Goal: Task Accomplishment & Management: Use online tool/utility

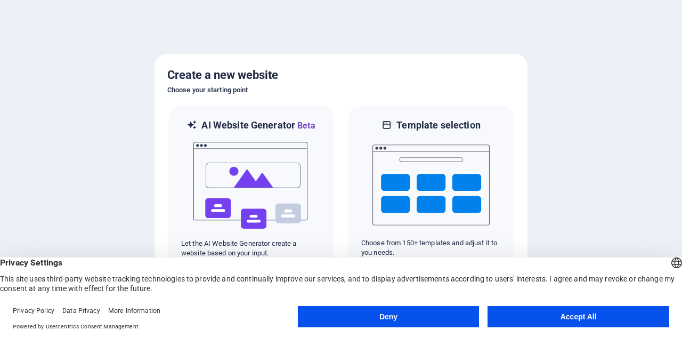
click at [446, 314] on button "Deny" at bounding box center [389, 316] width 182 height 21
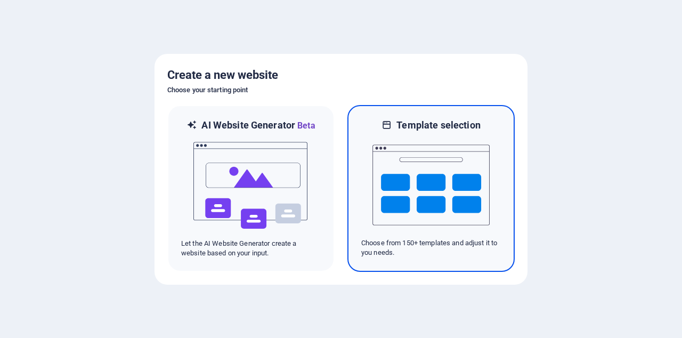
click at [466, 192] on img at bounding box center [431, 185] width 117 height 107
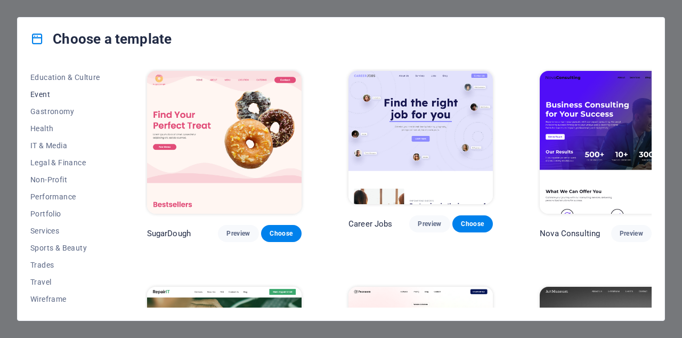
scroll to position [188, 0]
click at [227, 229] on span "Preview" at bounding box center [238, 233] width 23 height 9
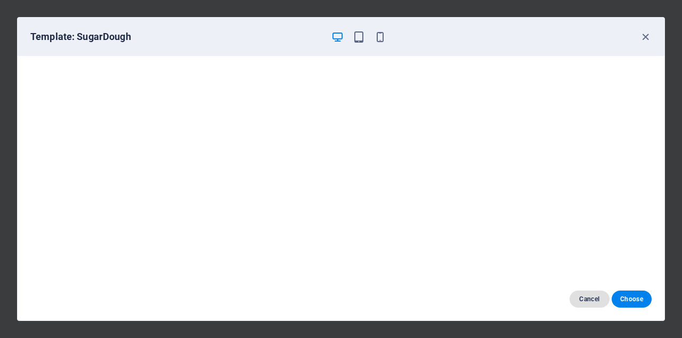
click at [582, 298] on span "Cancel" at bounding box center [589, 299] width 23 height 9
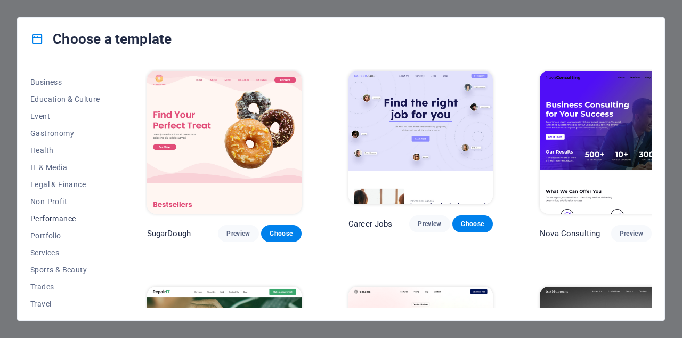
scroll to position [167, 0]
click at [72, 250] on span "Services" at bounding box center [65, 251] width 70 height 9
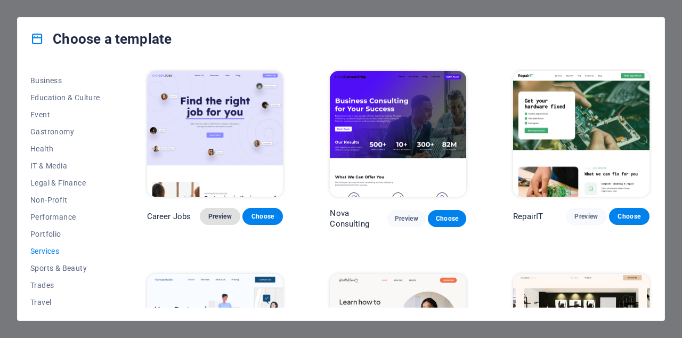
click at [223, 210] on button "Preview" at bounding box center [220, 216] width 41 height 17
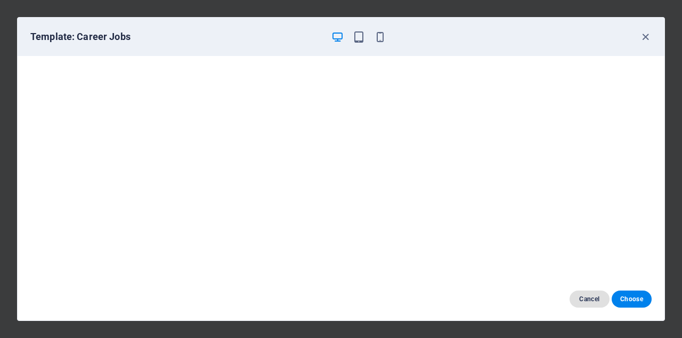
click at [588, 296] on span "Cancel" at bounding box center [589, 299] width 23 height 9
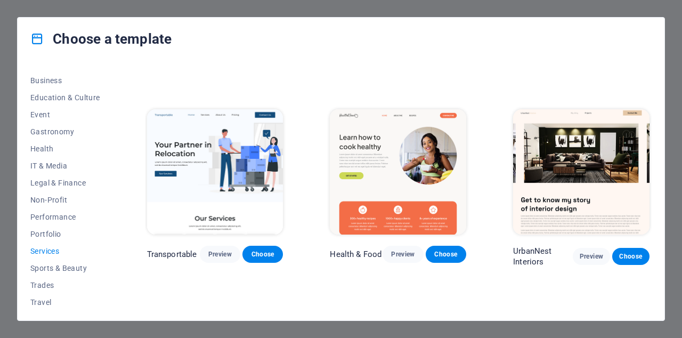
scroll to position [151, 0]
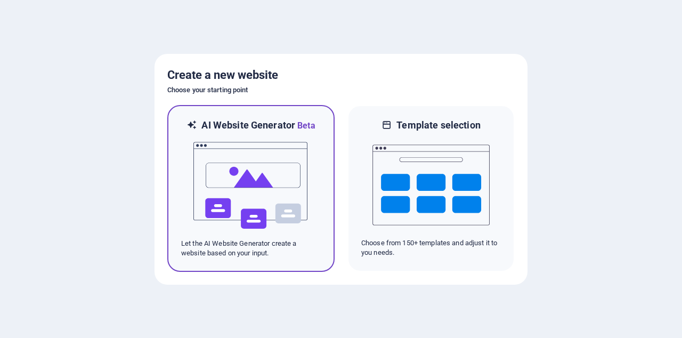
click at [271, 133] on img at bounding box center [250, 185] width 117 height 107
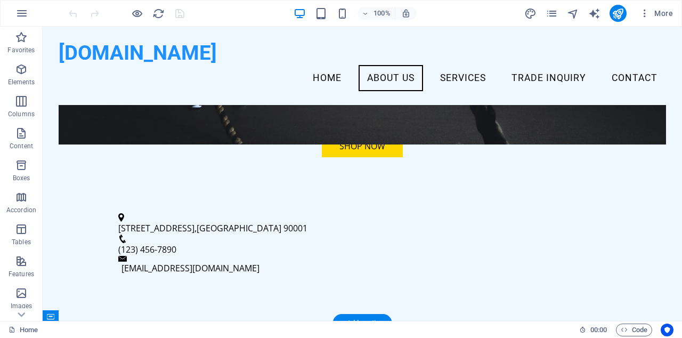
scroll to position [301, 0]
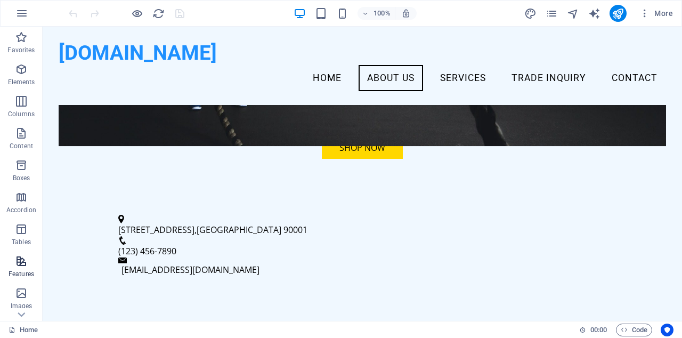
click at [15, 268] on span "Features" at bounding box center [21, 268] width 43 height 26
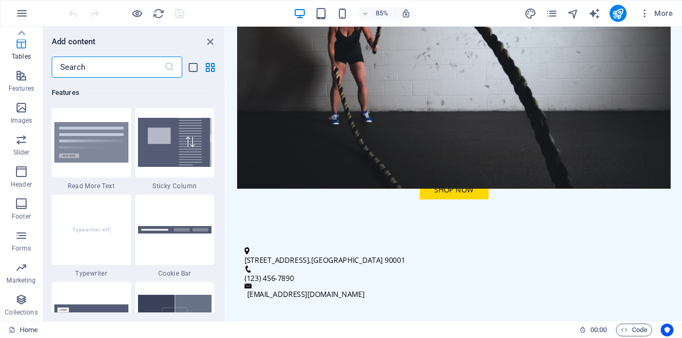
scroll to position [185, 0]
click at [28, 260] on button "Marketing" at bounding box center [21, 273] width 43 height 32
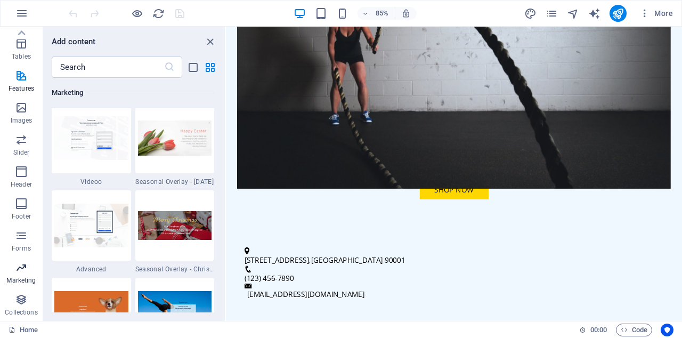
scroll to position [8964, 0]
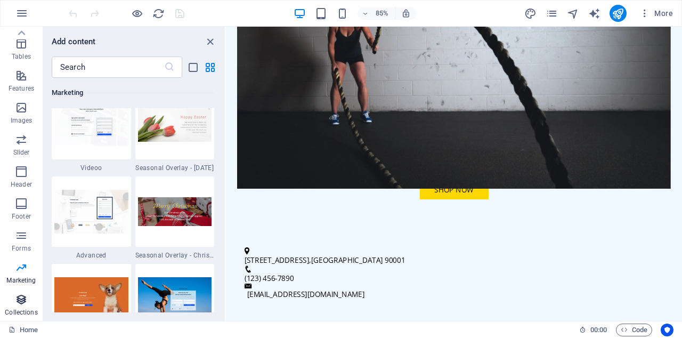
click at [16, 300] on icon "button" at bounding box center [21, 299] width 13 height 13
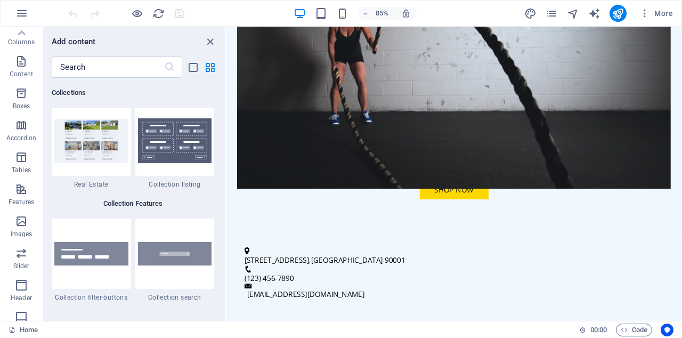
scroll to position [66, 0]
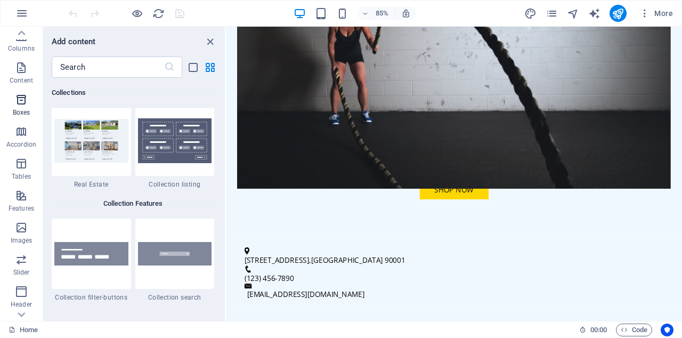
click at [19, 101] on icon "button" at bounding box center [21, 99] width 13 height 13
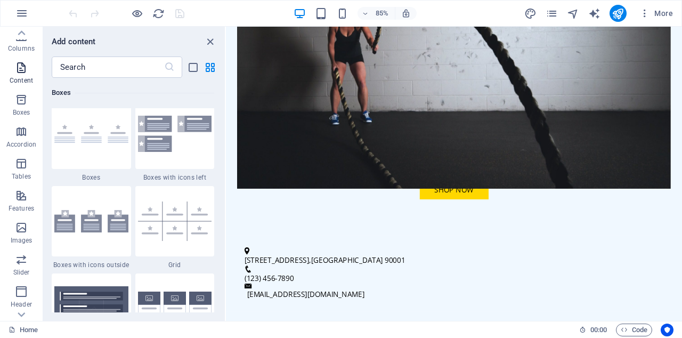
click at [20, 82] on p "Content" at bounding box center [21, 80] width 23 height 9
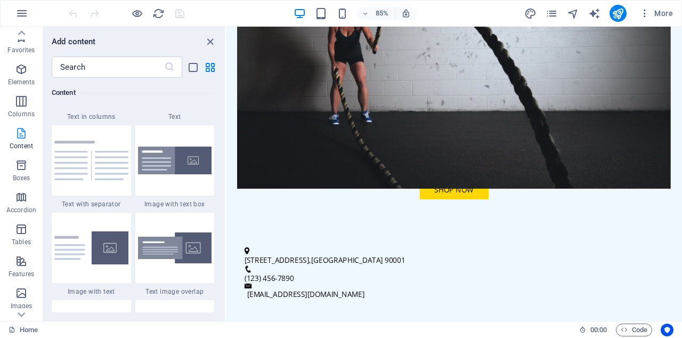
scroll to position [0, 0]
click at [23, 65] on icon "button" at bounding box center [21, 69] width 13 height 13
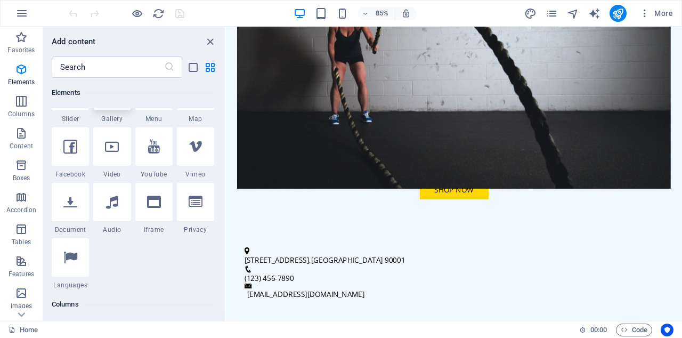
scroll to position [317, 0]
click at [208, 39] on icon "close panel" at bounding box center [210, 42] width 12 height 12
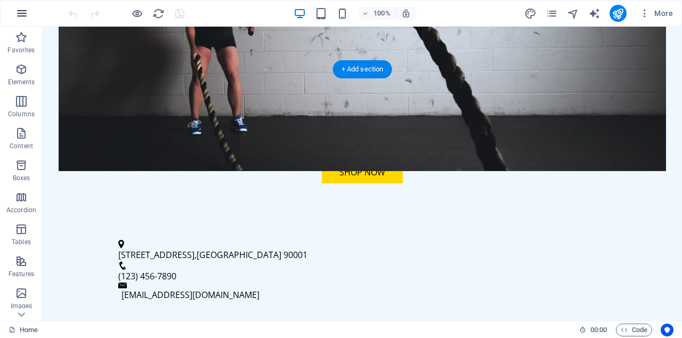
click at [17, 14] on icon "button" at bounding box center [21, 13] width 13 height 13
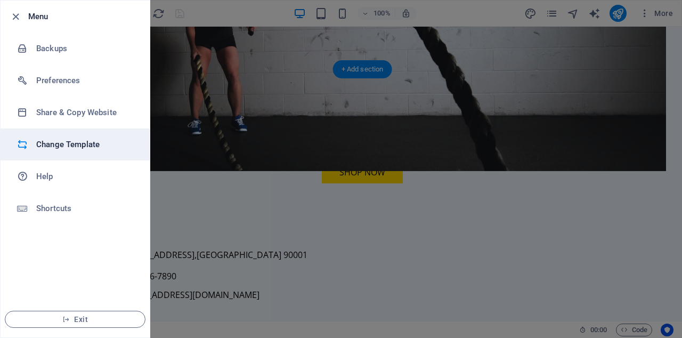
click at [66, 141] on h6 "Change Template" at bounding box center [85, 144] width 99 height 13
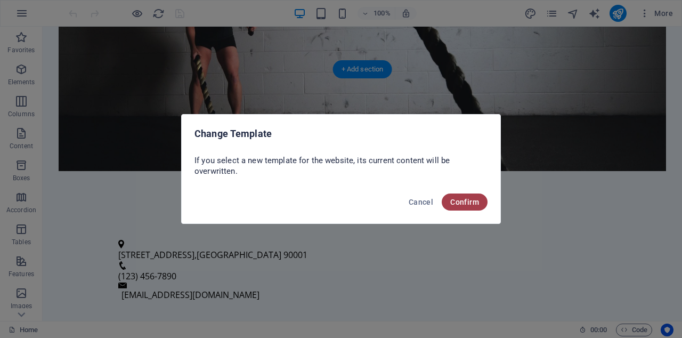
click at [458, 204] on span "Confirm" at bounding box center [464, 202] width 29 height 9
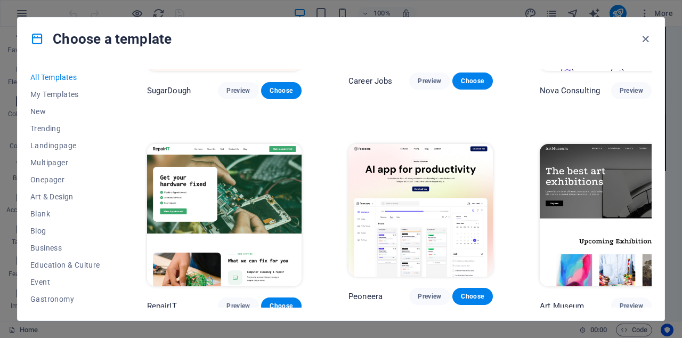
scroll to position [141, 0]
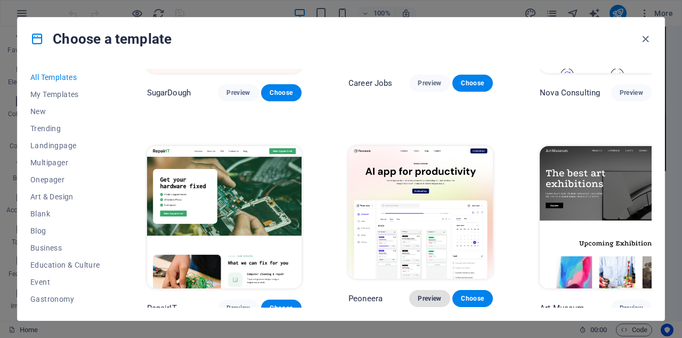
click at [418, 294] on span "Preview" at bounding box center [429, 298] width 23 height 9
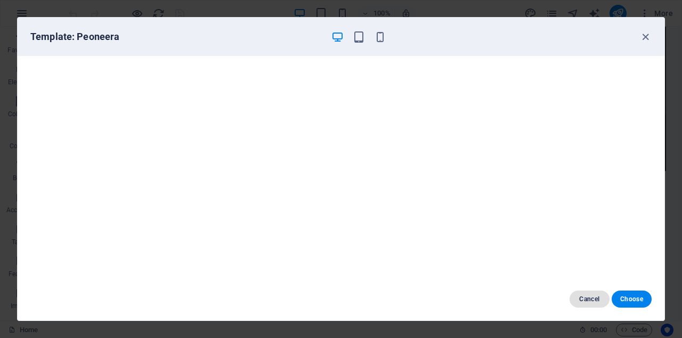
click at [587, 299] on span "Cancel" at bounding box center [589, 299] width 23 height 9
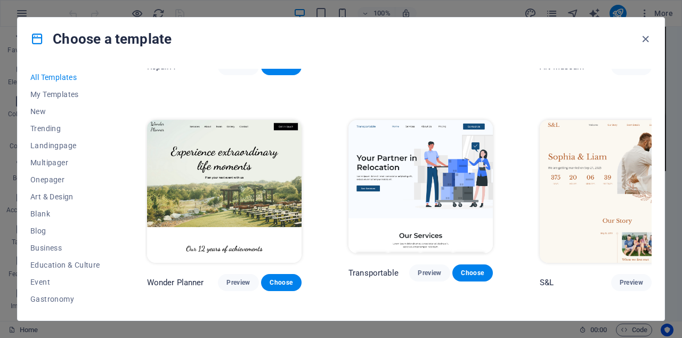
scroll to position [383, 0]
click at [59, 241] on button "Business" at bounding box center [65, 247] width 70 height 17
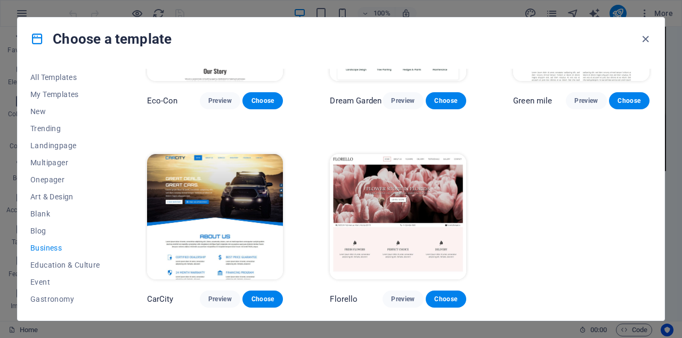
scroll to position [117, 0]
click at [74, 264] on span "Education & Culture" at bounding box center [65, 265] width 70 height 9
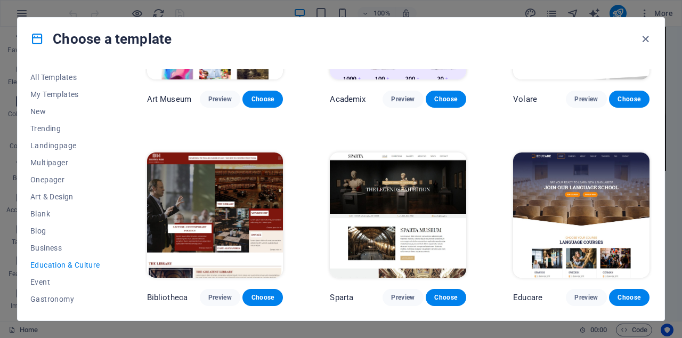
scroll to position [0, 0]
click at [60, 148] on span "Landingpage" at bounding box center [65, 145] width 70 height 9
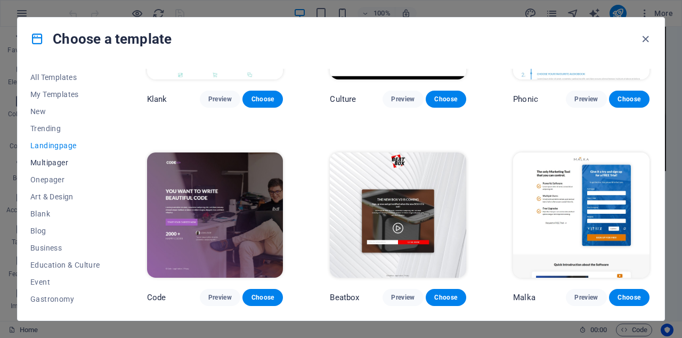
click at [58, 162] on span "Multipager" at bounding box center [65, 162] width 70 height 9
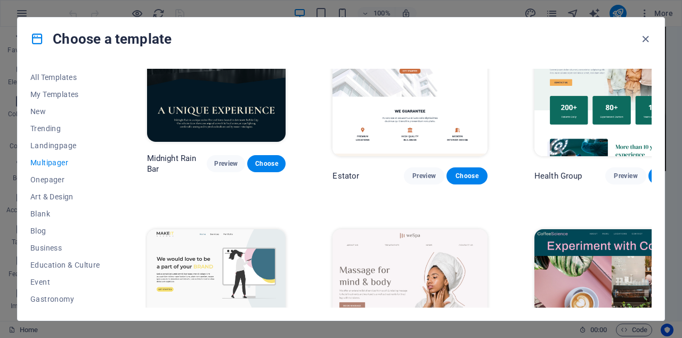
scroll to position [1359, 0]
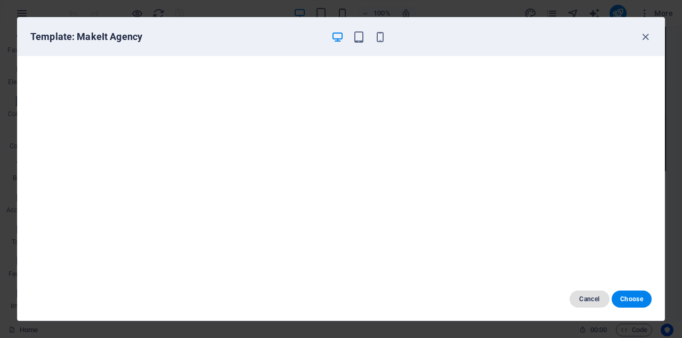
click at [574, 296] on button "Cancel" at bounding box center [590, 299] width 40 height 17
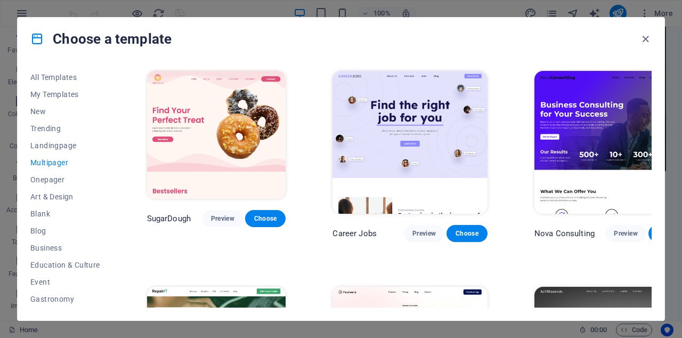
scroll to position [0, 0]
click at [220, 214] on span "Preview" at bounding box center [222, 218] width 23 height 9
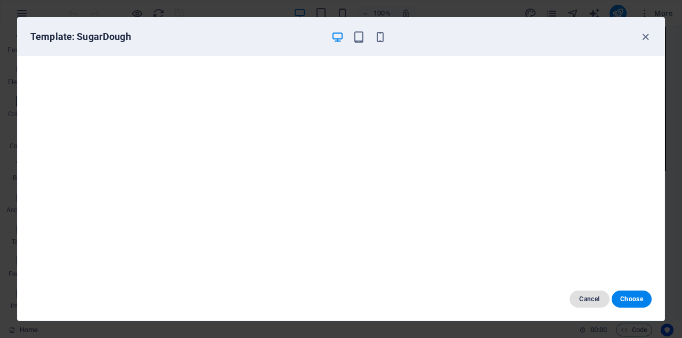
click at [593, 299] on span "Cancel" at bounding box center [589, 299] width 23 height 9
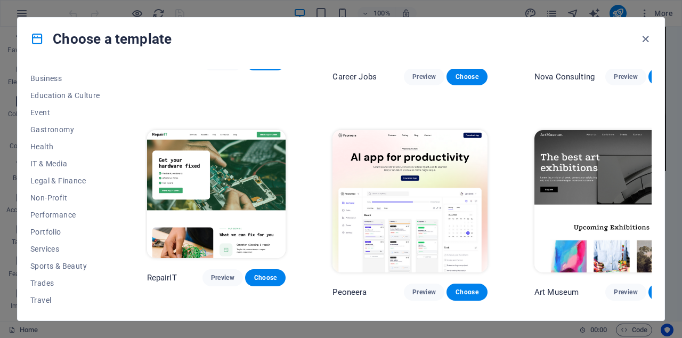
scroll to position [170, 0]
click at [71, 242] on button "Services" at bounding box center [65, 248] width 70 height 17
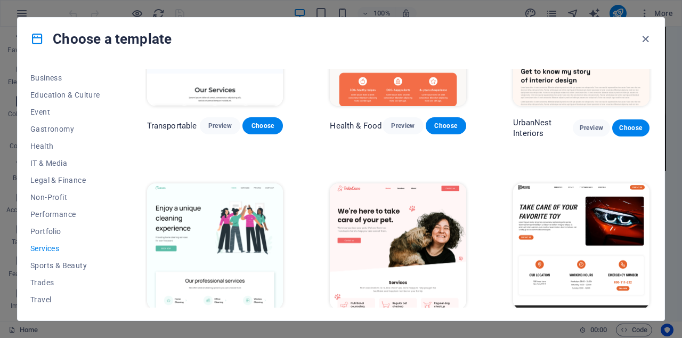
scroll to position [358, 0]
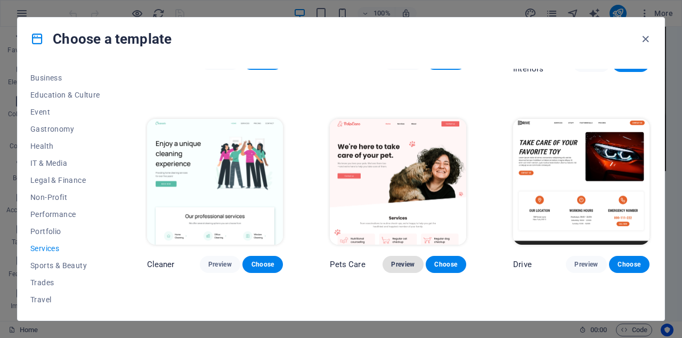
click at [394, 260] on span "Preview" at bounding box center [402, 264] width 23 height 9
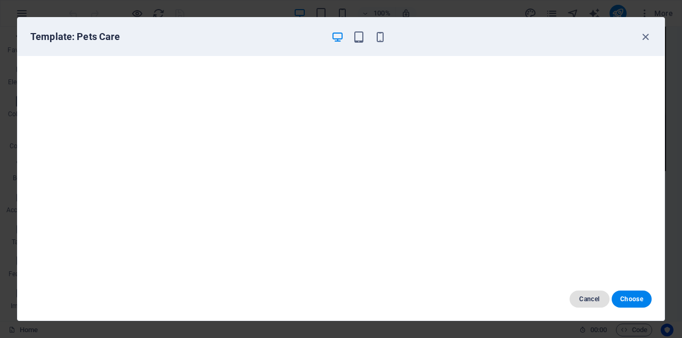
click at [588, 291] on button "Cancel" at bounding box center [590, 299] width 40 height 17
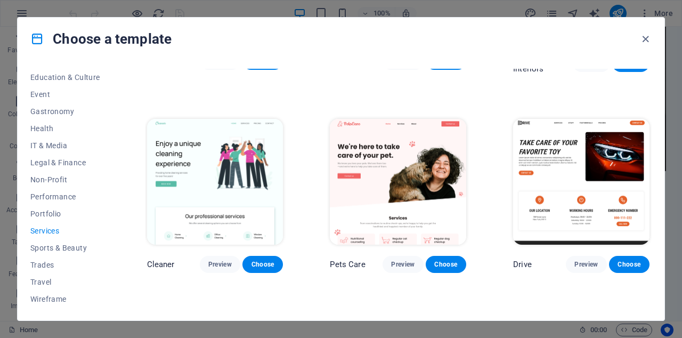
scroll to position [188, 0]
click at [71, 244] on span "Sports & Beauty" at bounding box center [65, 248] width 70 height 9
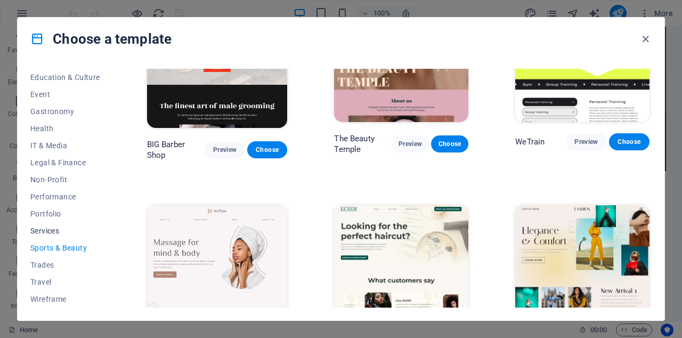
scroll to position [0, 0]
click at [48, 131] on span "Trending" at bounding box center [65, 128] width 70 height 9
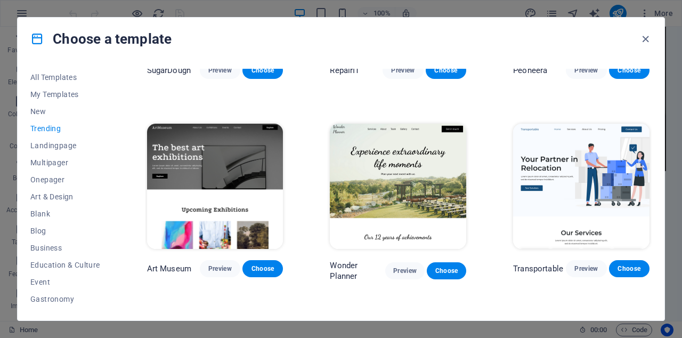
scroll to position [142, 0]
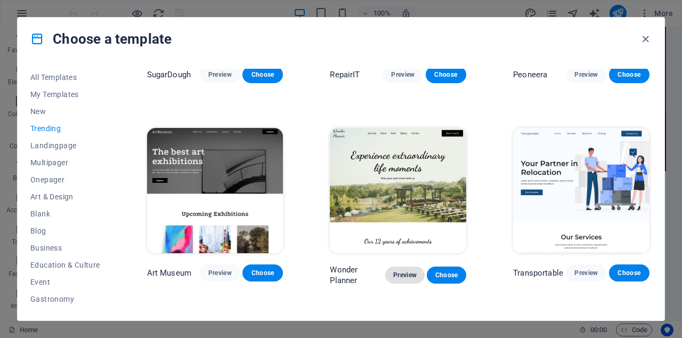
click at [401, 271] on span "Preview" at bounding box center [405, 275] width 22 height 9
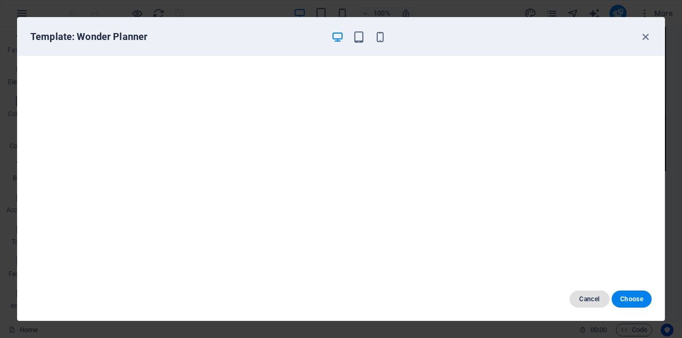
click at [588, 297] on span "Cancel" at bounding box center [589, 299] width 23 height 9
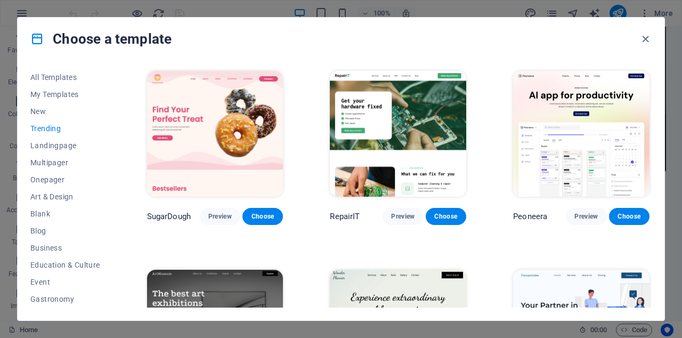
scroll to position [0, 0]
click at [216, 209] on button "Preview" at bounding box center [220, 216] width 41 height 17
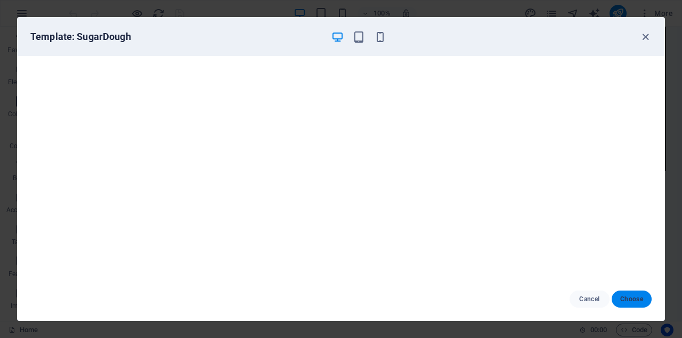
click at [626, 301] on span "Choose" at bounding box center [631, 299] width 23 height 9
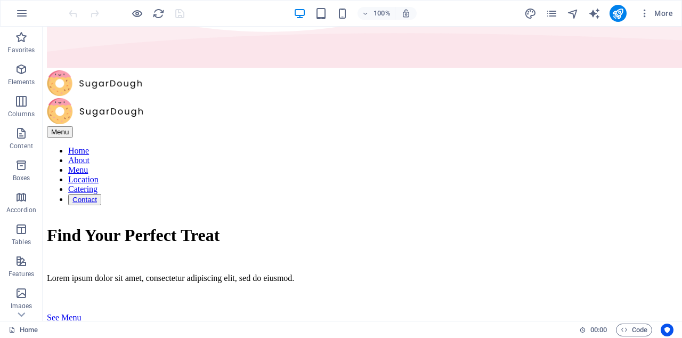
scroll to position [62, 0]
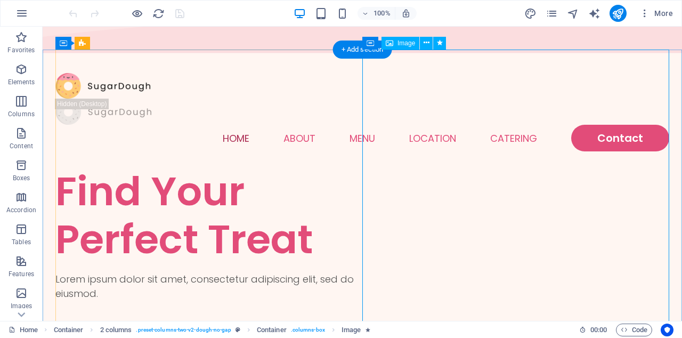
click at [400, 42] on span "Image" at bounding box center [407, 43] width 18 height 6
click at [405, 44] on span "Image" at bounding box center [407, 43] width 18 height 6
click at [430, 41] on button at bounding box center [426, 43] width 13 height 13
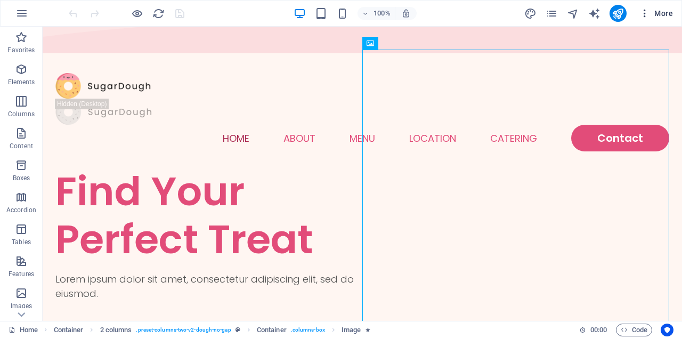
click at [643, 11] on icon "button" at bounding box center [645, 13] width 11 height 11
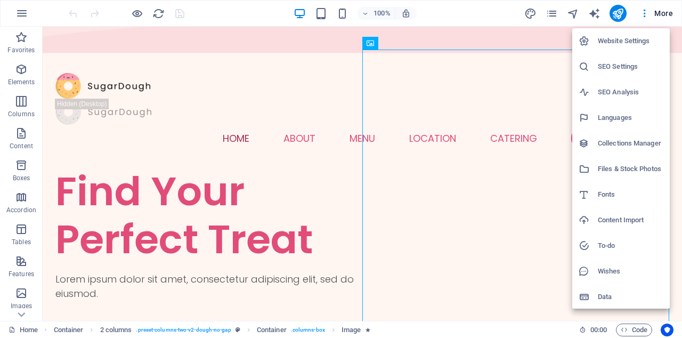
click at [553, 11] on div at bounding box center [341, 169] width 682 height 338
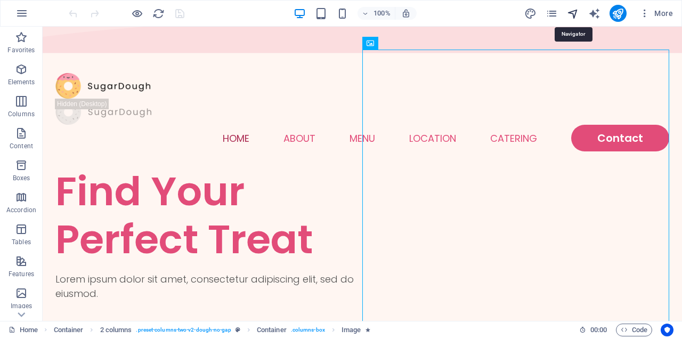
click at [568, 14] on icon "navigator" at bounding box center [573, 13] width 12 height 12
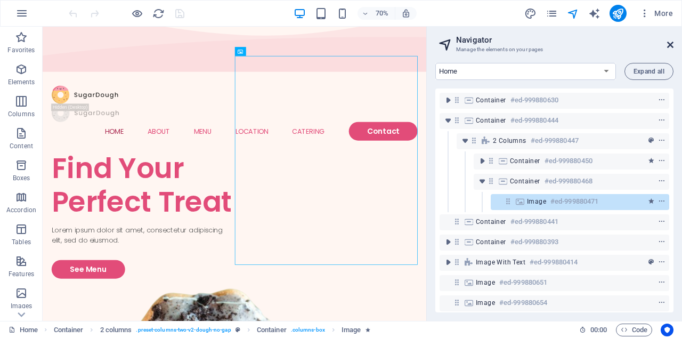
click at [673, 48] on icon at bounding box center [670, 45] width 6 height 9
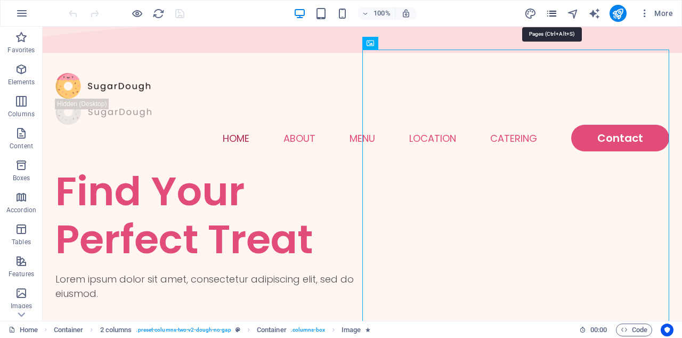
click at [552, 12] on icon "pages" at bounding box center [552, 13] width 12 height 12
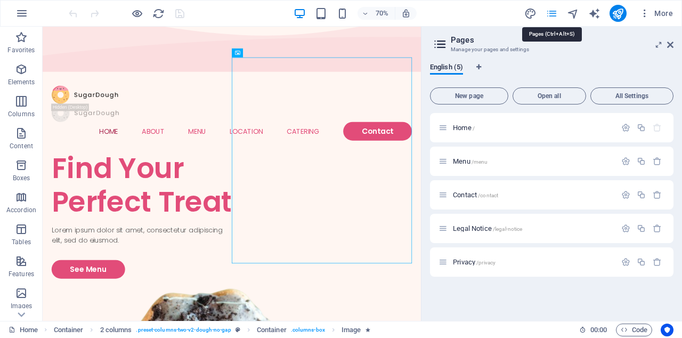
click at [552, 11] on icon "pages" at bounding box center [552, 13] width 12 height 12
click at [674, 43] on aside "Pages Manage your pages and settings English (5) New page Open all All Settings…" at bounding box center [551, 174] width 261 height 294
click at [672, 44] on icon at bounding box center [670, 45] width 6 height 9
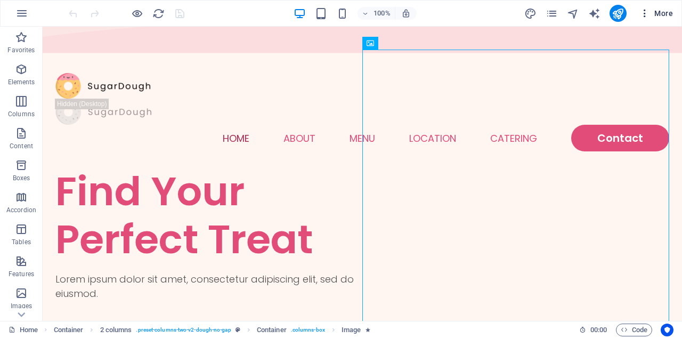
click at [648, 14] on icon "button" at bounding box center [645, 13] width 11 height 11
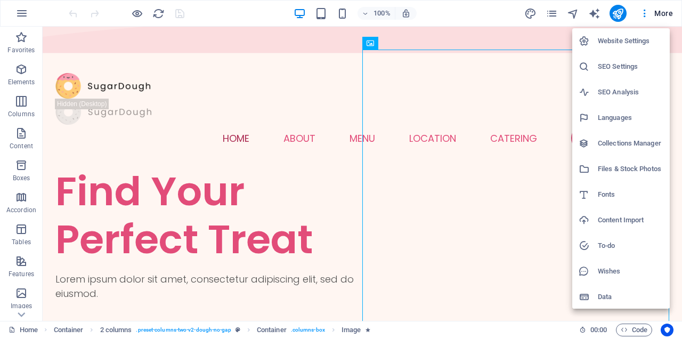
scroll to position [0, 0]
click at [20, 9] on div at bounding box center [341, 169] width 682 height 338
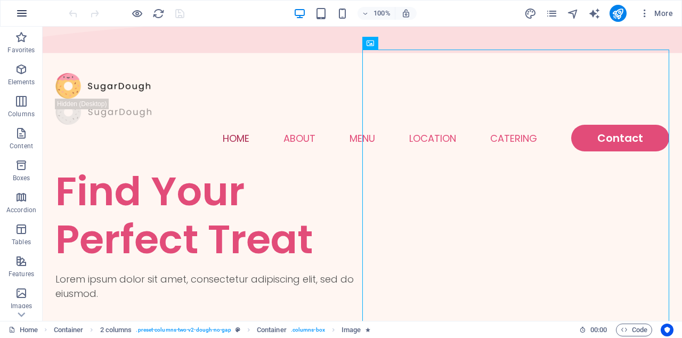
click at [22, 17] on icon "button" at bounding box center [21, 13] width 13 height 13
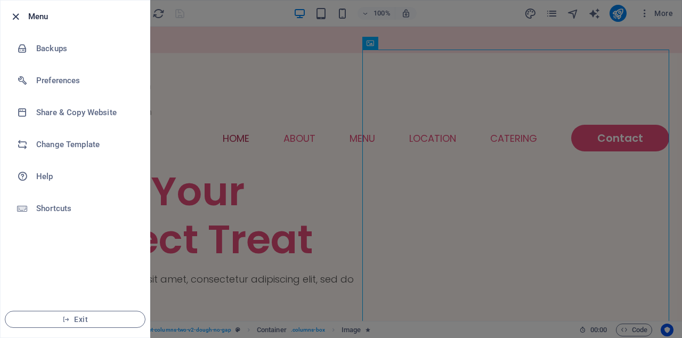
click at [11, 18] on icon "button" at bounding box center [16, 17] width 12 height 12
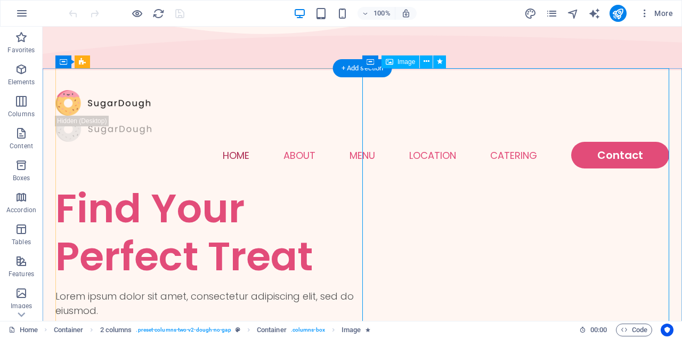
scroll to position [41, 0]
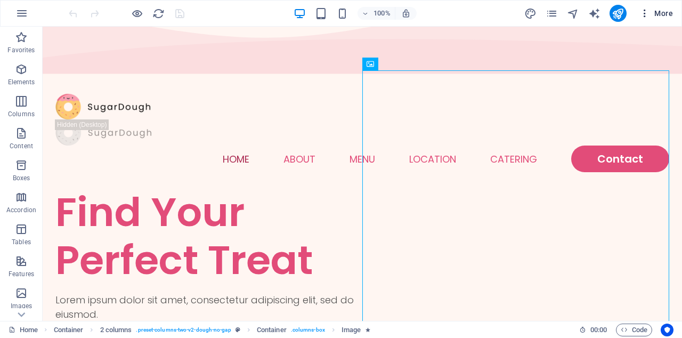
click at [648, 14] on icon "button" at bounding box center [645, 13] width 11 height 11
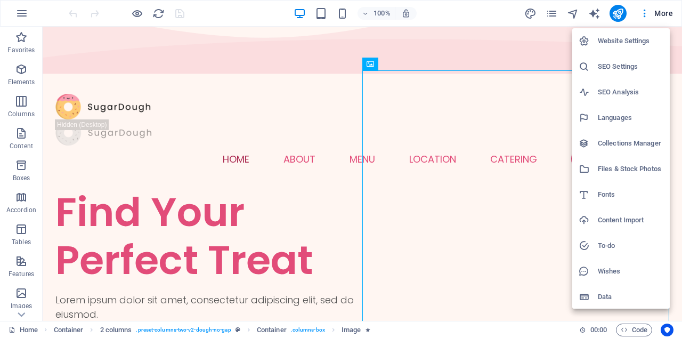
click at [599, 113] on h6 "Languages" at bounding box center [631, 117] width 66 height 13
select select "41"
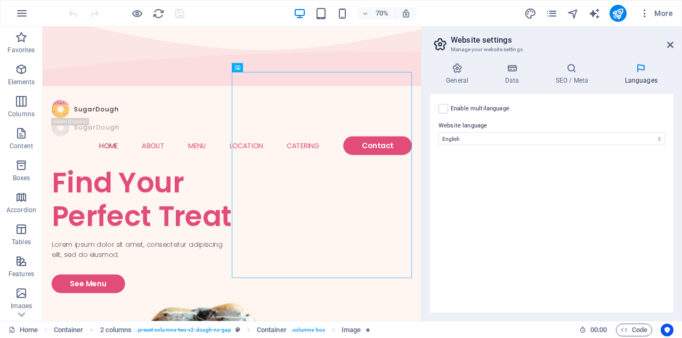
click at [480, 108] on label "Enable multilanguage To disable multilanguage delete all languages until only o…" at bounding box center [480, 108] width 59 height 13
click at [0, 0] on input "Enable multilanguage To disable multilanguage delete all languages until only o…" at bounding box center [0, 0] width 0 height 0
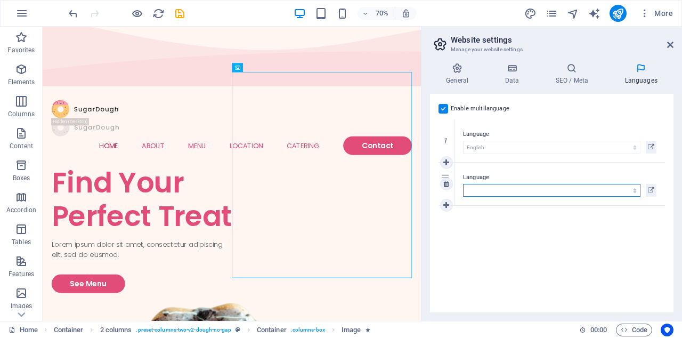
select select "6"
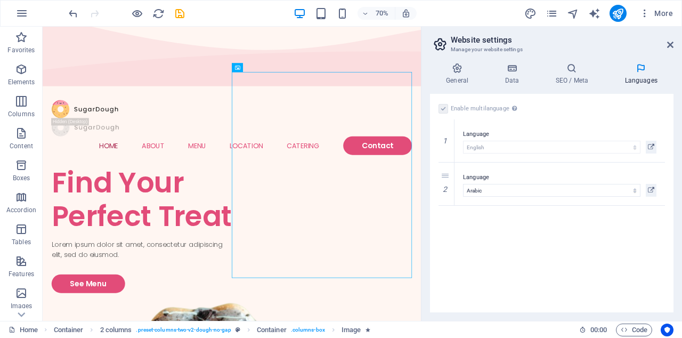
click at [512, 234] on div "Enable multilanguage To disable multilanguage delete all languages until only o…" at bounding box center [552, 203] width 244 height 219
click at [567, 70] on icon at bounding box center [571, 68] width 65 height 11
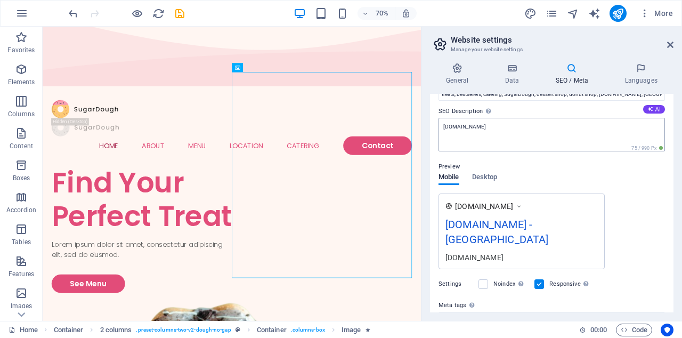
scroll to position [23, 0]
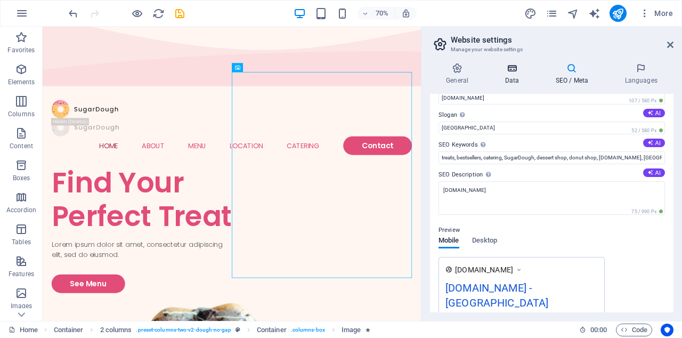
click at [514, 68] on icon at bounding box center [512, 68] width 46 height 11
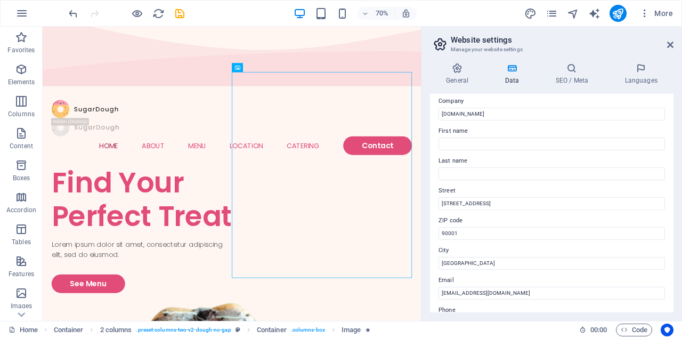
scroll to position [18, 0]
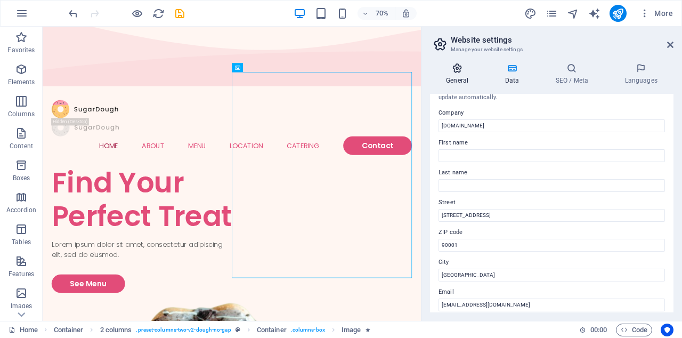
click at [461, 76] on h4 "General" at bounding box center [459, 74] width 59 height 22
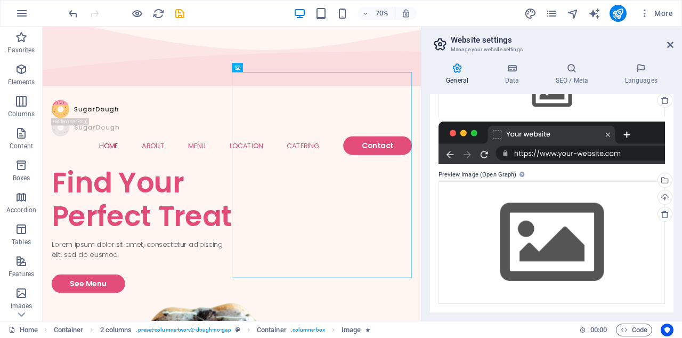
scroll to position [144, 0]
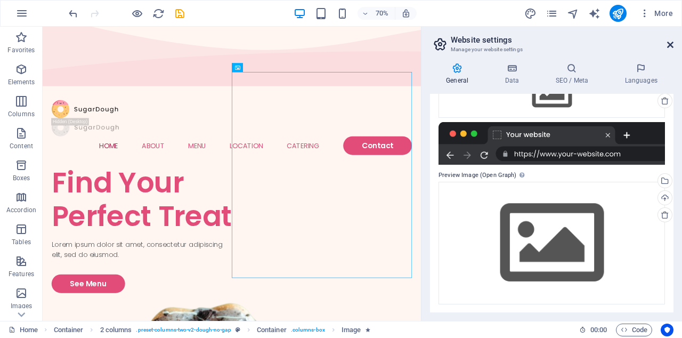
click at [673, 41] on icon at bounding box center [670, 45] width 6 height 9
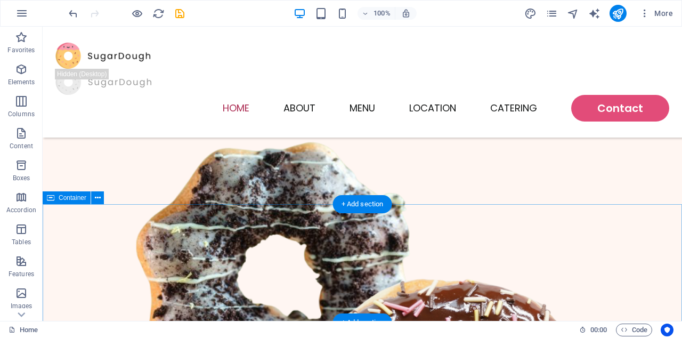
scroll to position [193, 0]
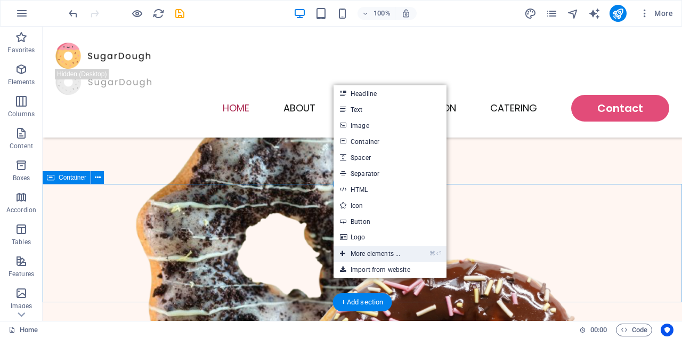
click at [366, 249] on link "⌘ ⏎ More elements ..." at bounding box center [370, 254] width 73 height 16
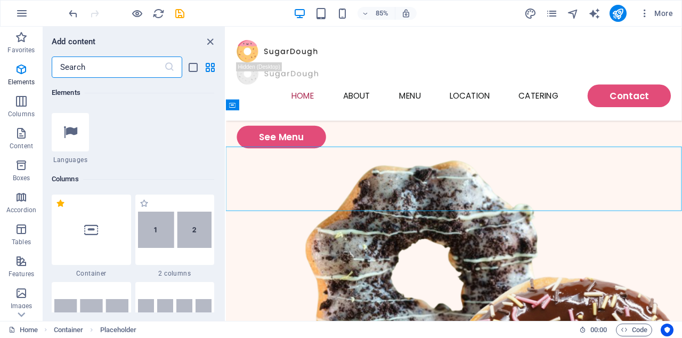
scroll to position [440, 0]
click at [75, 138] on icon at bounding box center [70, 133] width 14 height 14
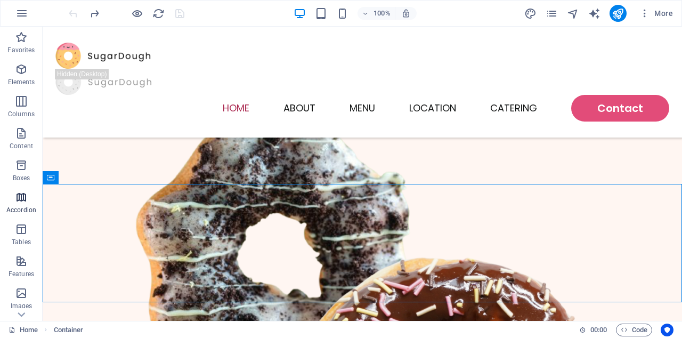
click at [24, 205] on span "Accordion" at bounding box center [21, 204] width 43 height 26
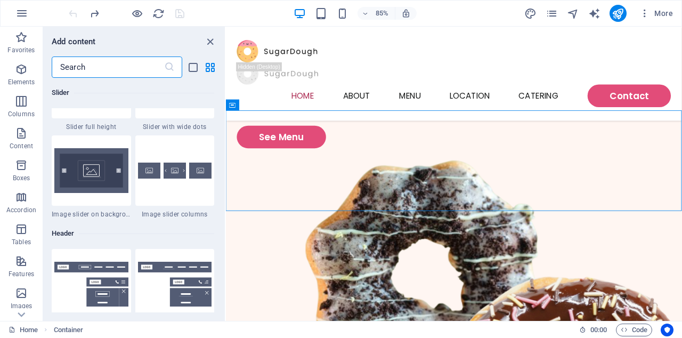
scroll to position [6283, 0]
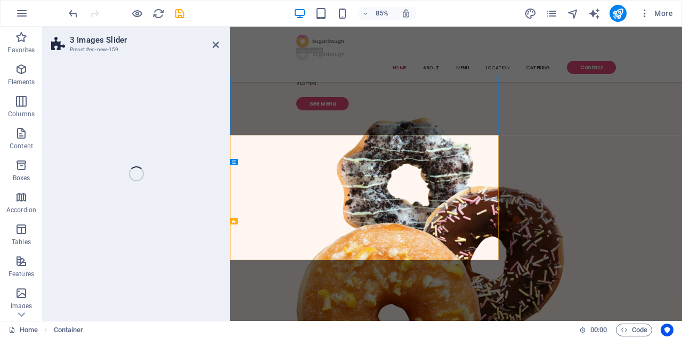
select select "rem"
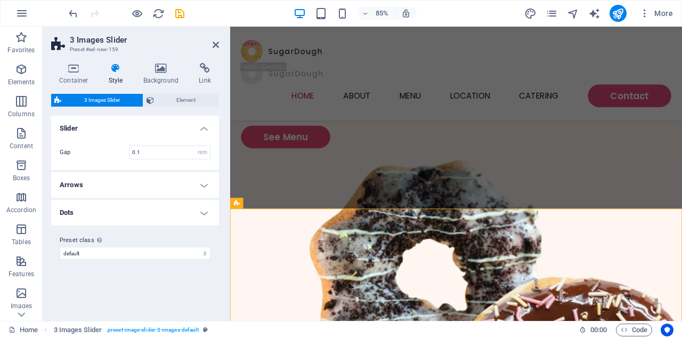
drag, startPoint x: 93, startPoint y: 131, endPoint x: 103, endPoint y: 114, distance: 19.6
click at [103, 114] on div "3 Images Slider Element Layout How this element expands within the layout (Flex…" at bounding box center [135, 203] width 168 height 219
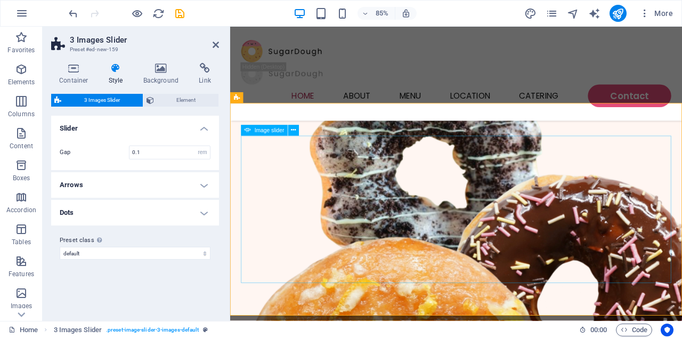
scroll to position [322, 0]
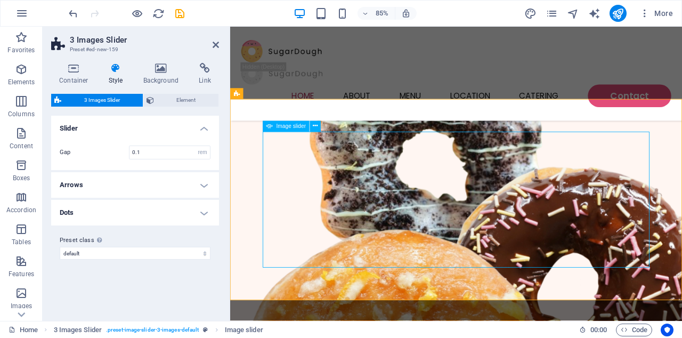
click at [179, 100] on span "Element" at bounding box center [186, 100] width 59 height 13
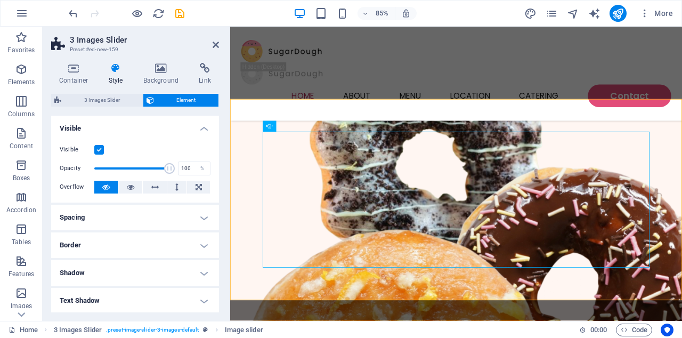
click at [92, 88] on div "Container Style Background Link Size Height Default px rem % vh vw Min. height …" at bounding box center [135, 187] width 168 height 249
click at [95, 102] on span "3 Images Slider" at bounding box center [101, 100] width 75 height 13
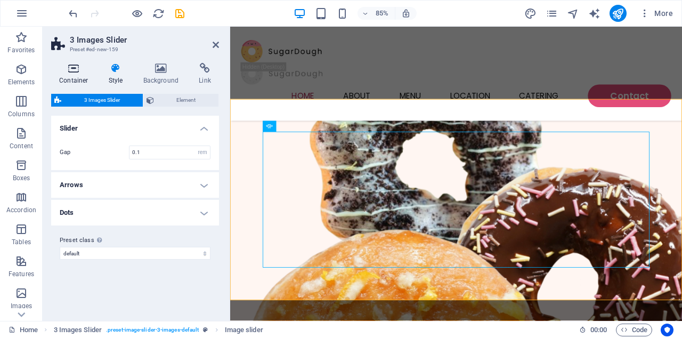
click at [78, 72] on icon at bounding box center [73, 68] width 45 height 11
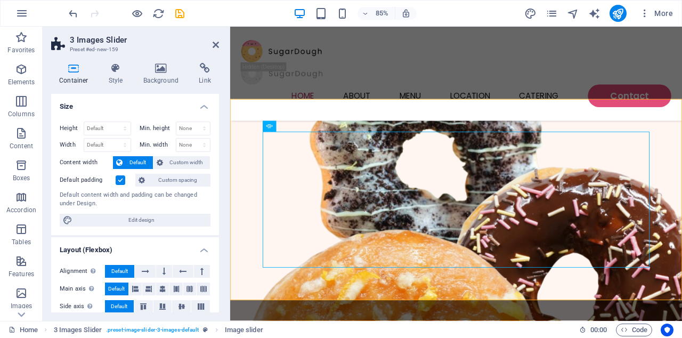
click at [219, 43] on aside "3 Images Slider Preset #ed-new-159 Container Style Background Link Size Height …" at bounding box center [137, 174] width 188 height 294
click at [214, 43] on icon at bounding box center [216, 45] width 6 height 9
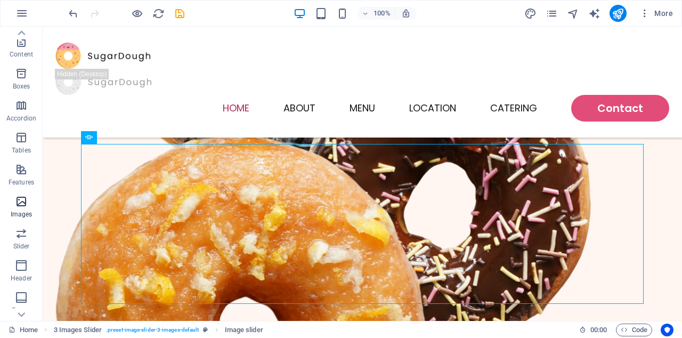
scroll to position [93, 0]
click at [18, 237] on icon "button" at bounding box center [21, 231] width 13 height 13
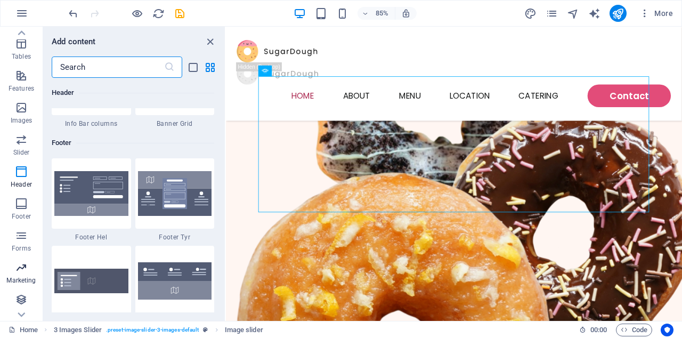
scroll to position [185, 0]
click at [23, 275] on span "Marketing" at bounding box center [21, 274] width 43 height 26
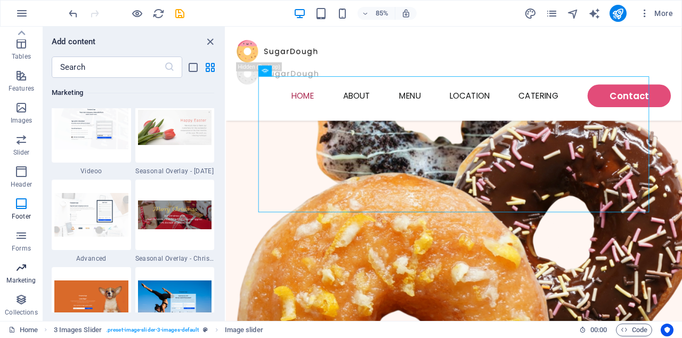
scroll to position [8964, 0]
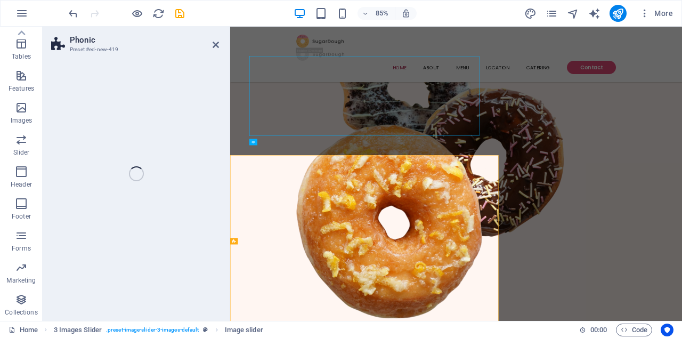
select select "%"
select select "rem"
select select "px"
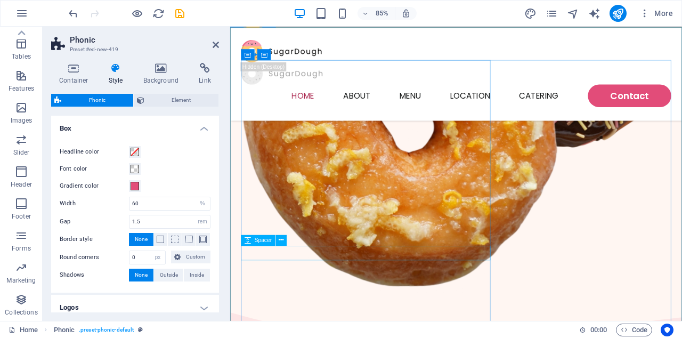
scroll to position [644, 0]
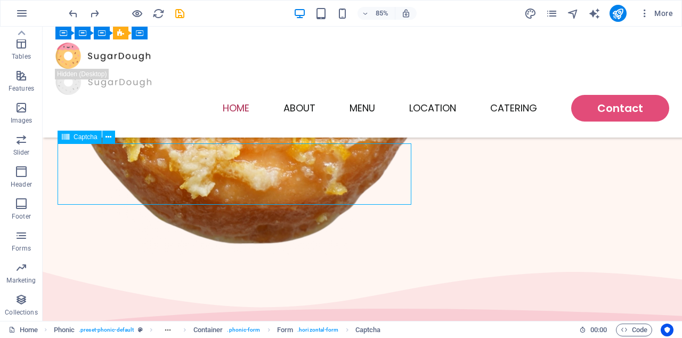
scroll to position [861, 0]
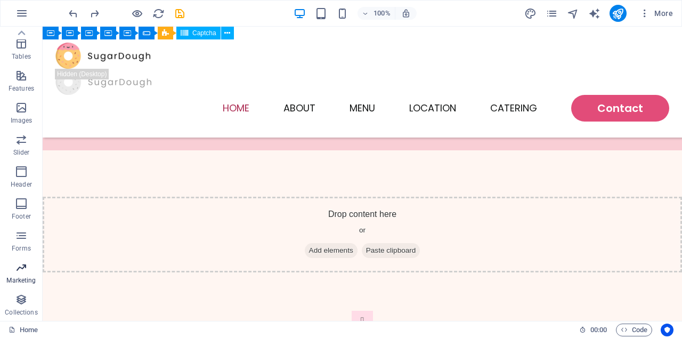
click at [21, 260] on button "Marketing" at bounding box center [21, 273] width 43 height 32
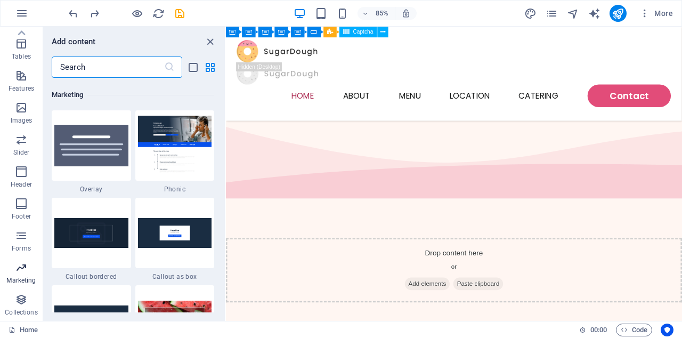
scroll to position [8683, 0]
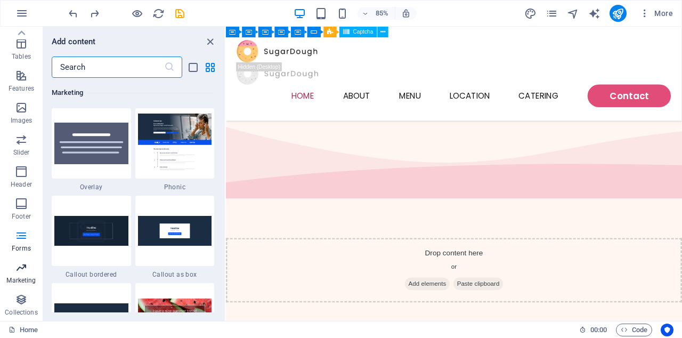
click at [18, 273] on icon "button" at bounding box center [21, 267] width 13 height 13
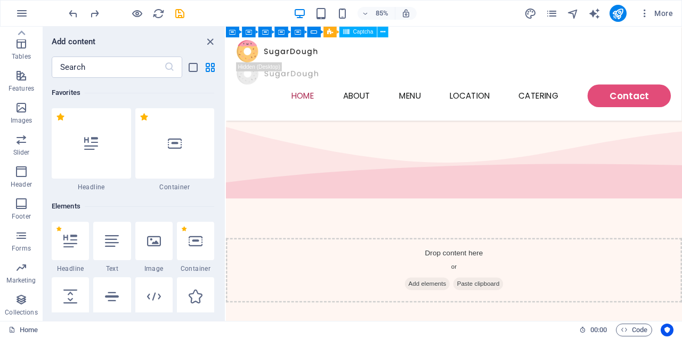
scroll to position [0, 0]
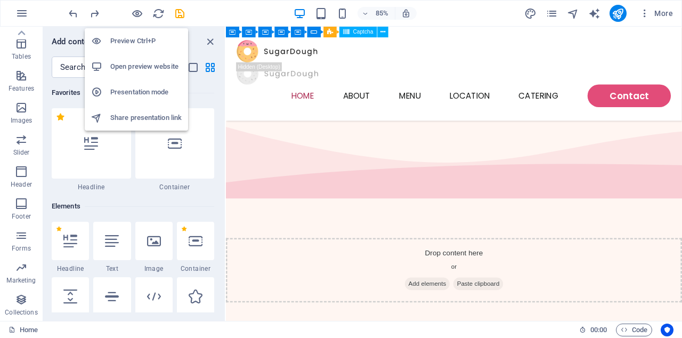
click at [142, 117] on h6 "Share presentation link" at bounding box center [145, 117] width 71 height 13
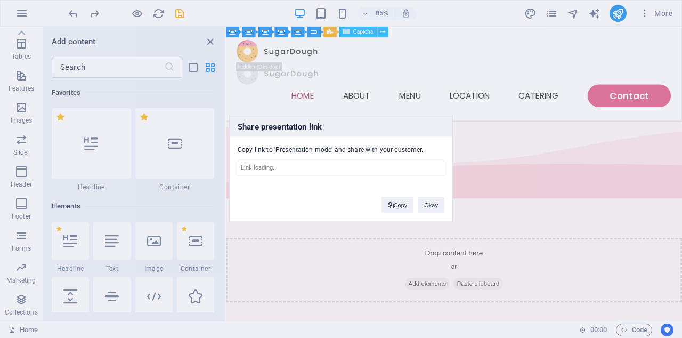
type input "https://cms.sitehub.io/presentation/2272904/9cedb1e9a350bb23339922dd1d6896ae637…"
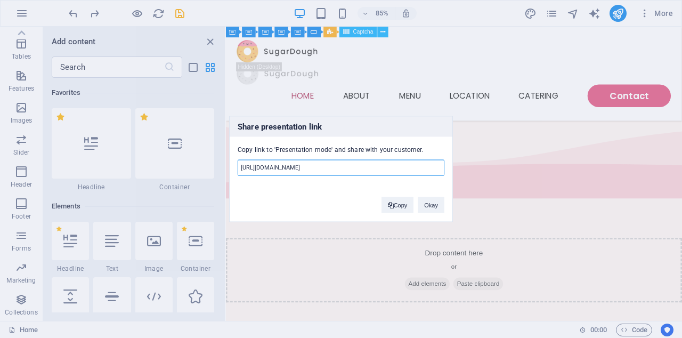
click at [289, 170] on input "https://cms.sitehub.io/presentation/2272904/9cedb1e9a350bb23339922dd1d6896ae637…" at bounding box center [341, 168] width 207 height 16
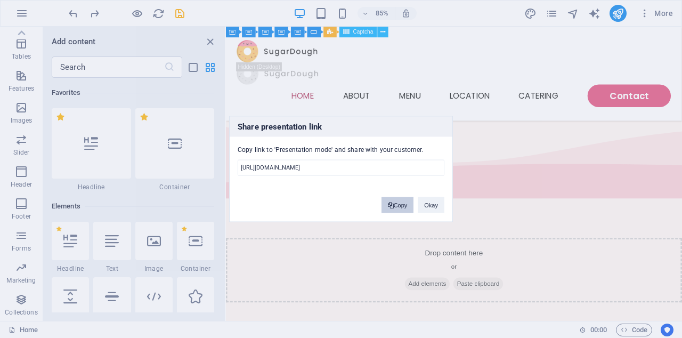
click at [392, 204] on button "Copy" at bounding box center [398, 205] width 33 height 16
click at [427, 204] on button "Okay" at bounding box center [431, 205] width 27 height 16
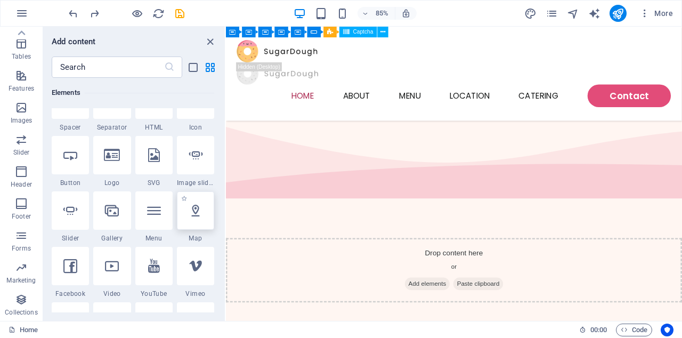
scroll to position [206, 0]
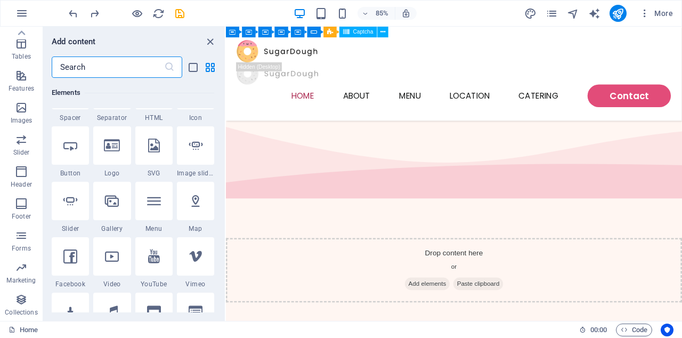
click at [77, 62] on input "text" at bounding box center [108, 67] width 112 height 21
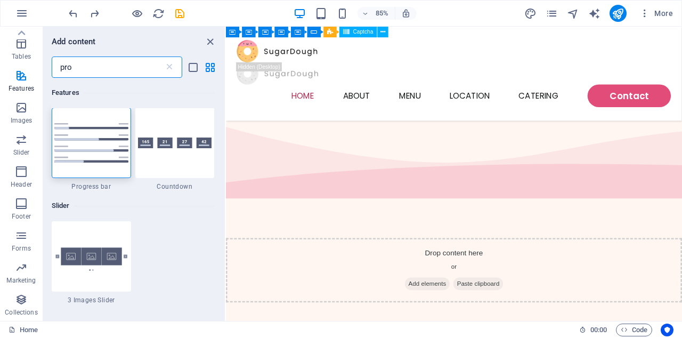
scroll to position [0, 0]
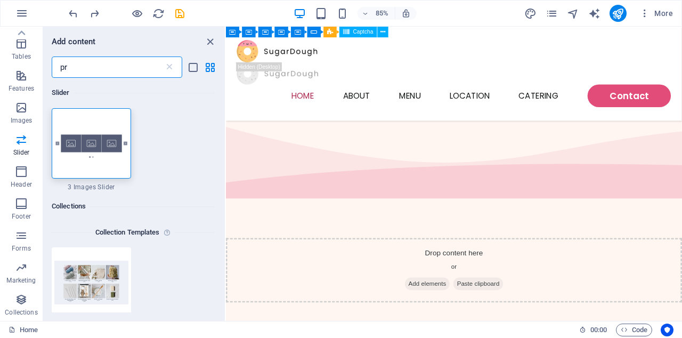
type input "p"
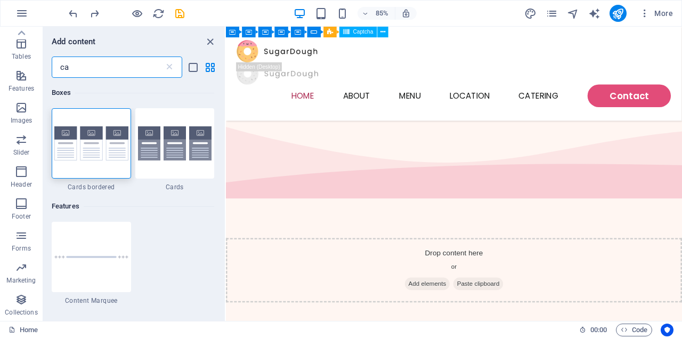
type input "c"
